Goal: Information Seeking & Learning: Learn about a topic

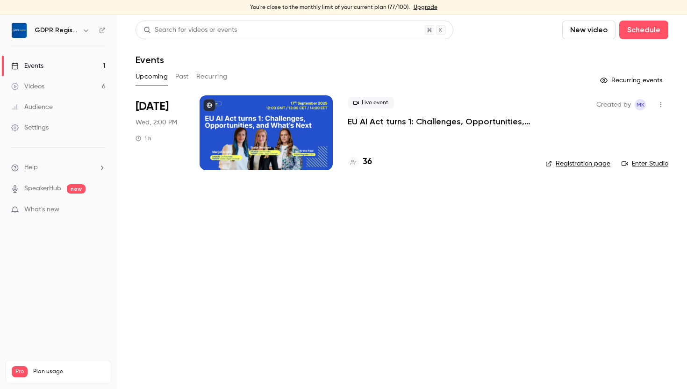
click at [434, 142] on div "Live event EU AI Act turns 1: Challenges, Opportunities, and What’s Next 36" at bounding box center [439, 132] width 183 height 75
click at [367, 163] on h4 "36" at bounding box center [366, 162] width 9 height 13
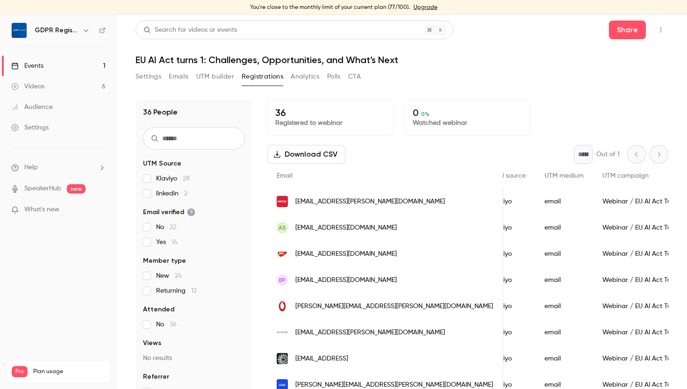
click at [58, 64] on link "Events 1" at bounding box center [58, 66] width 117 height 21
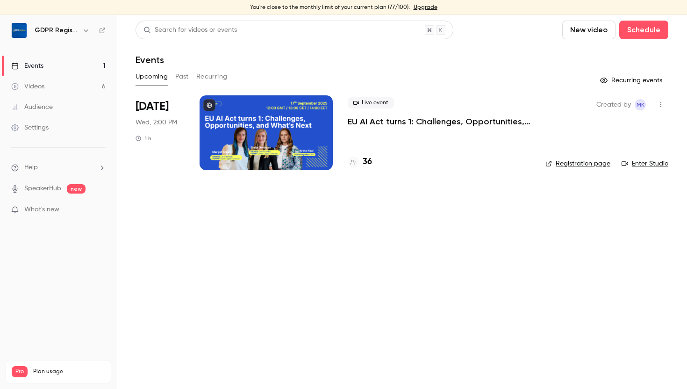
click at [176, 78] on button "Past" at bounding box center [182, 76] width 14 height 15
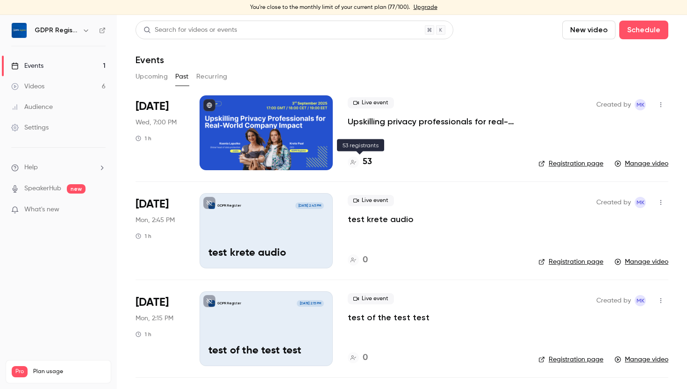
click at [366, 162] on h4 "53" at bounding box center [366, 162] width 9 height 13
